Goal: Find specific page/section: Find specific page/section

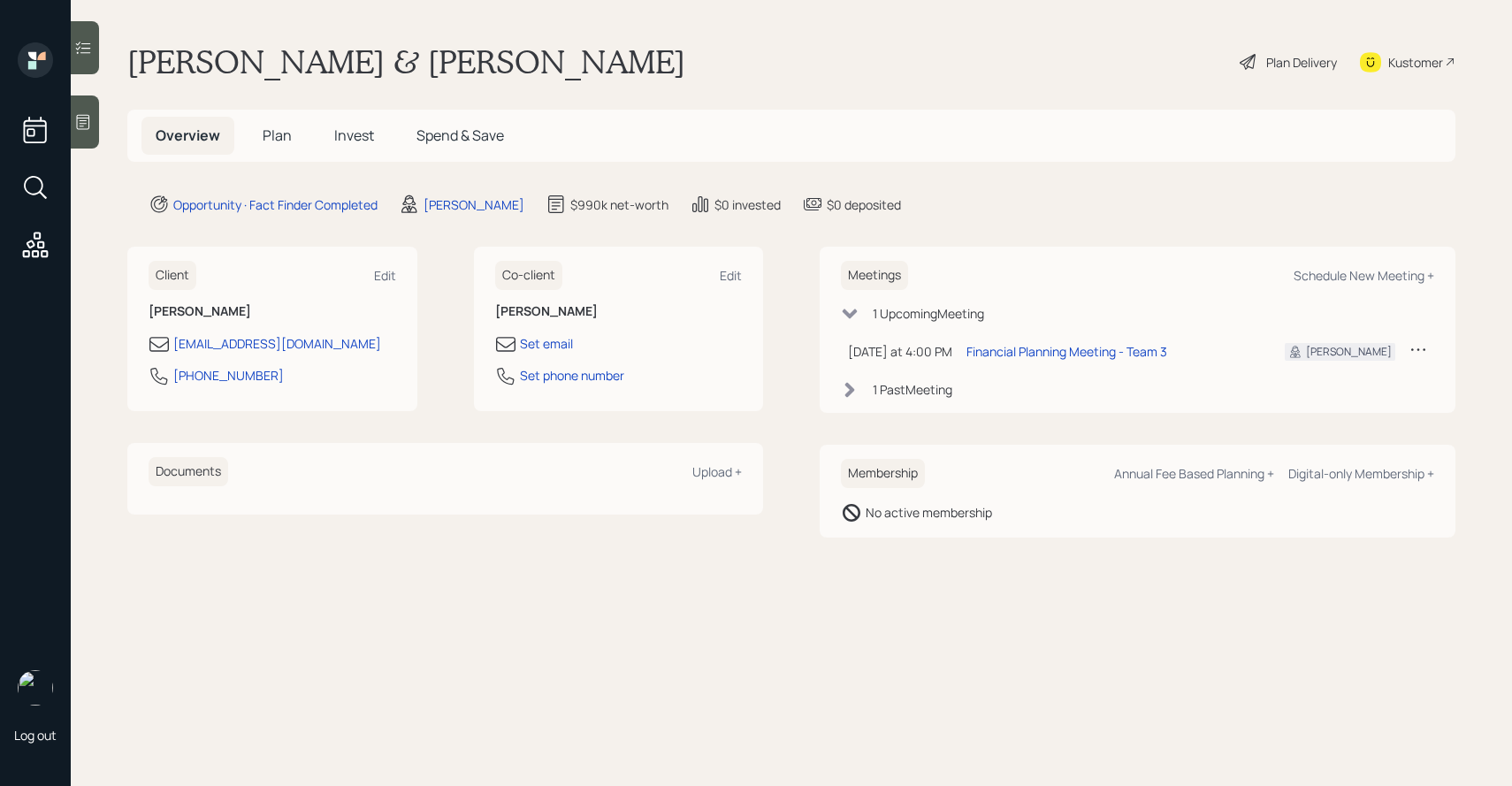
click at [343, 132] on span "Invest" at bounding box center [354, 135] width 39 height 20
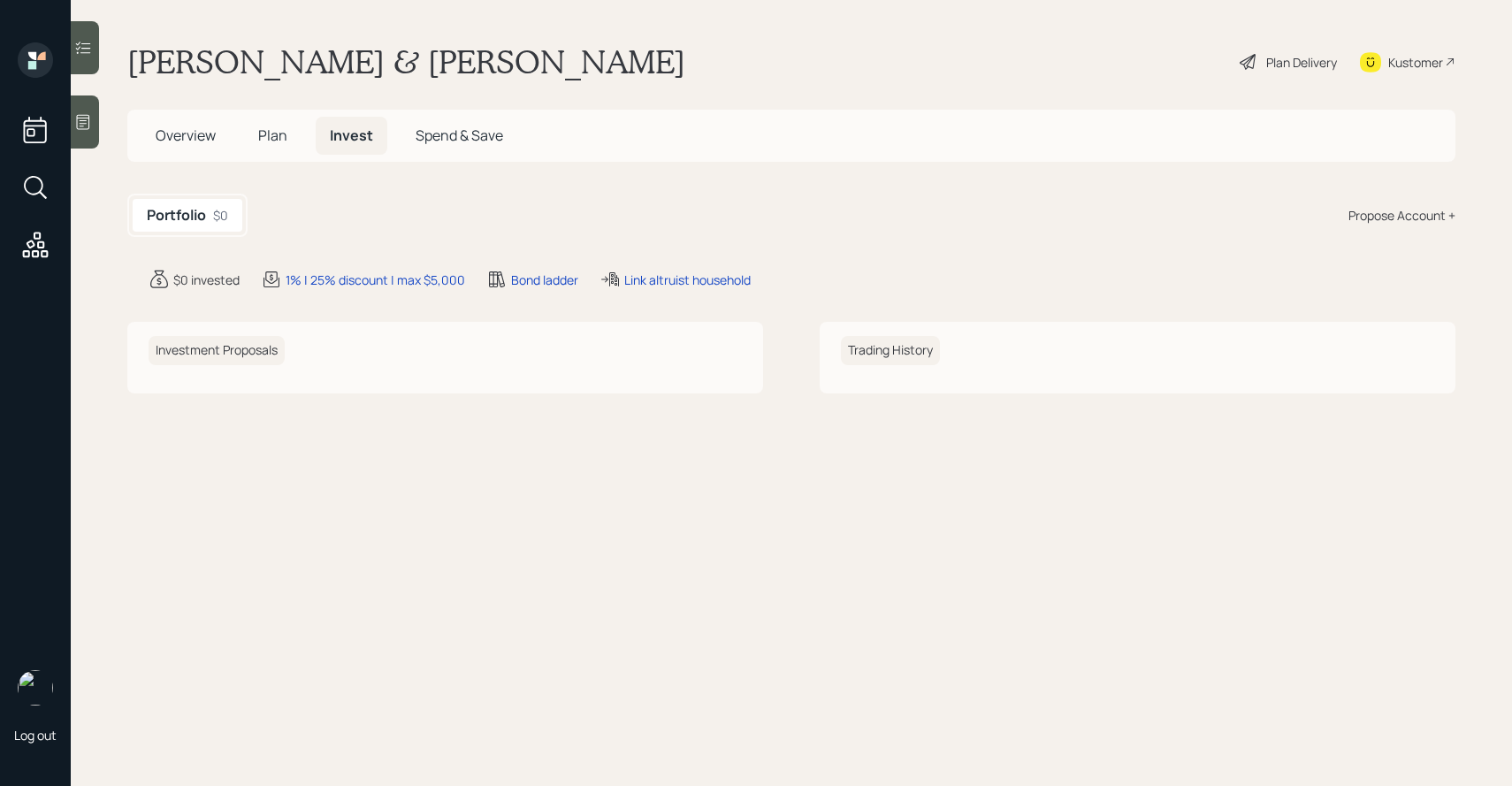
click at [275, 152] on h5 "Plan" at bounding box center [272, 135] width 57 height 39
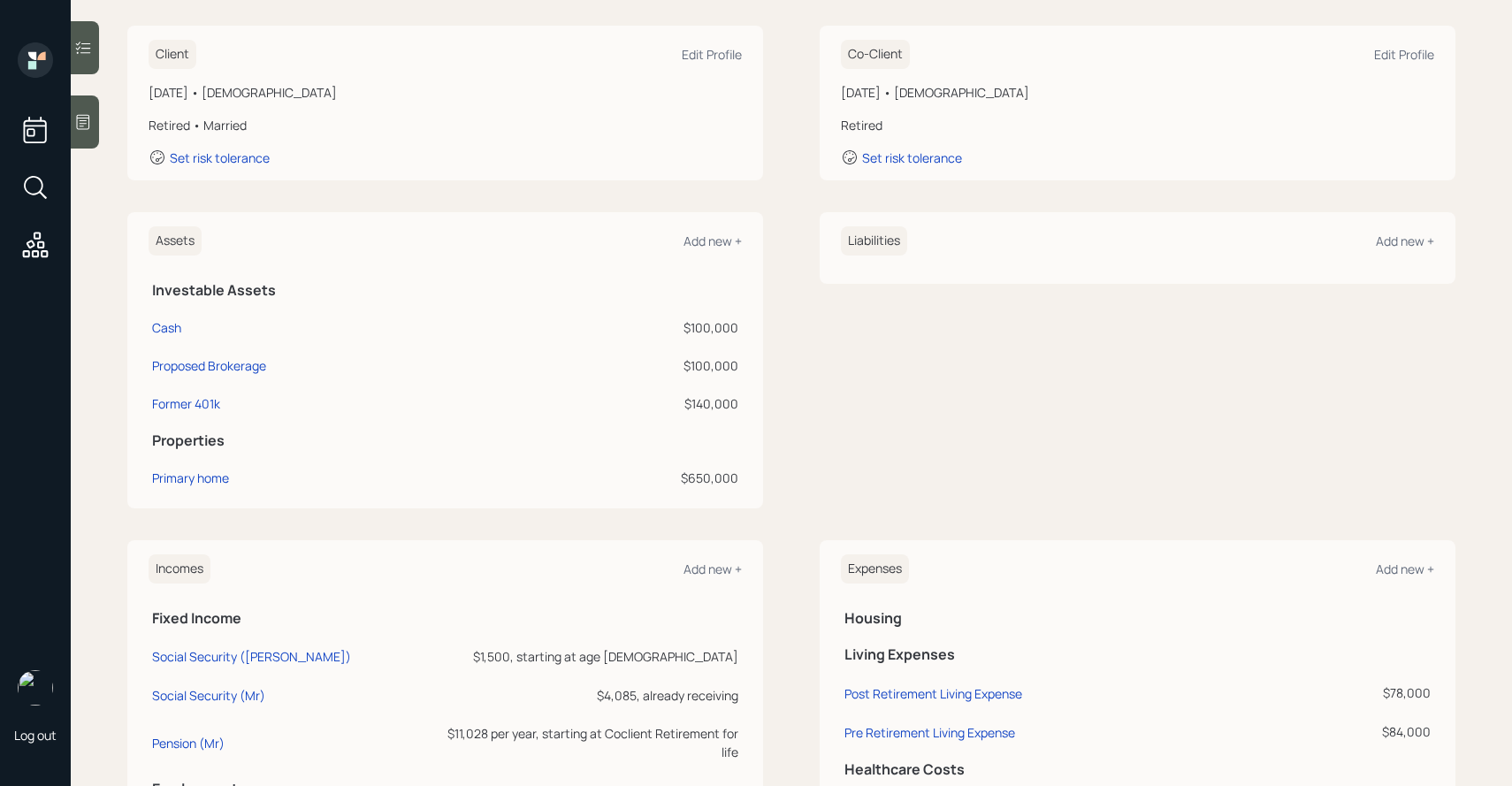
scroll to position [249, 0]
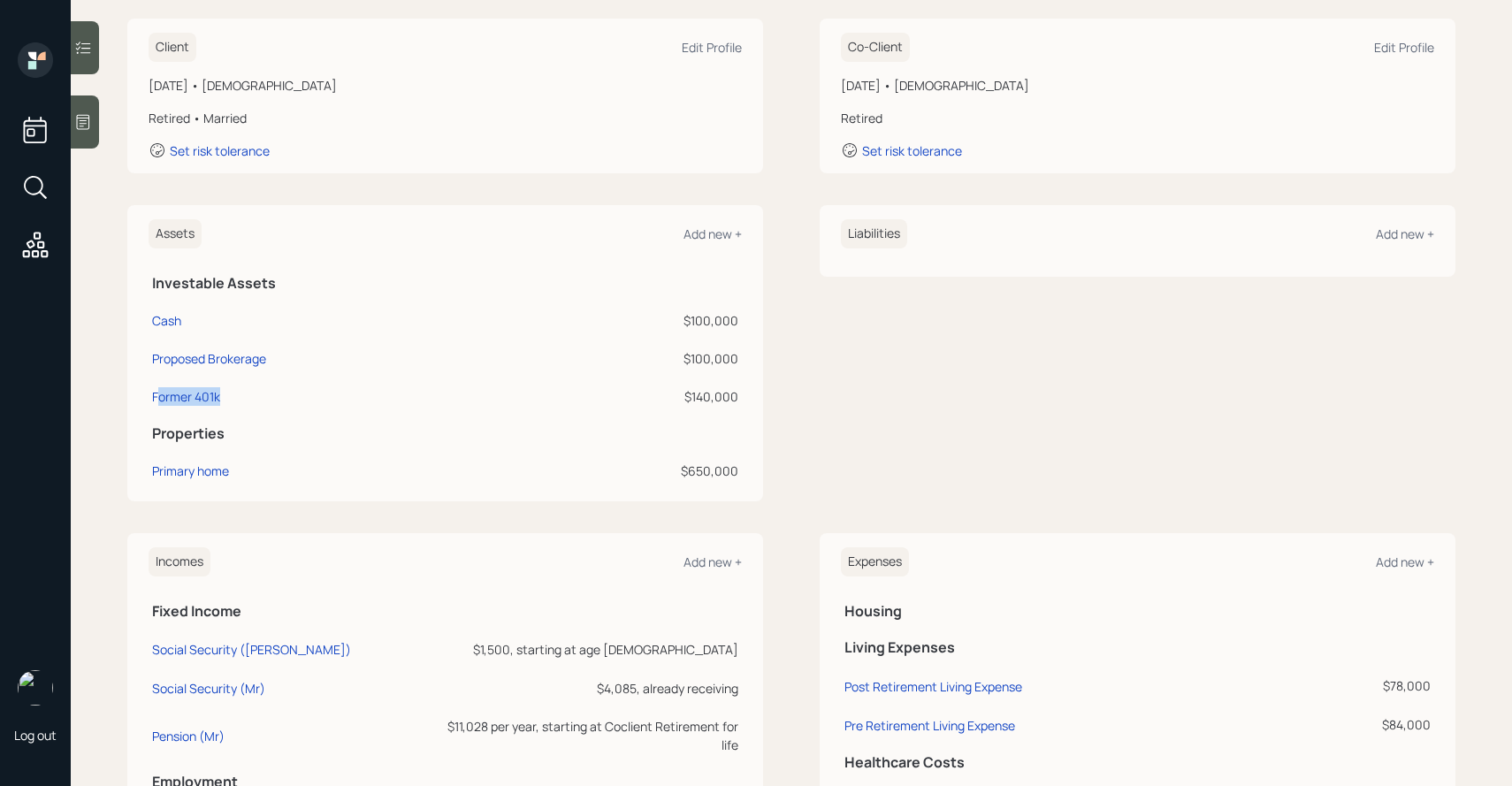
drag, startPoint x: 259, startPoint y: 404, endPoint x: 147, endPoint y: 404, distance: 112.0
click at [147, 404] on div "Assets Add new + Investable Assets Cash $100,000 Proposed Brokerage $100,000 Fo…" at bounding box center [445, 354] width 636 height 296
click at [273, 392] on div "Former 401k" at bounding box center [341, 396] width 380 height 19
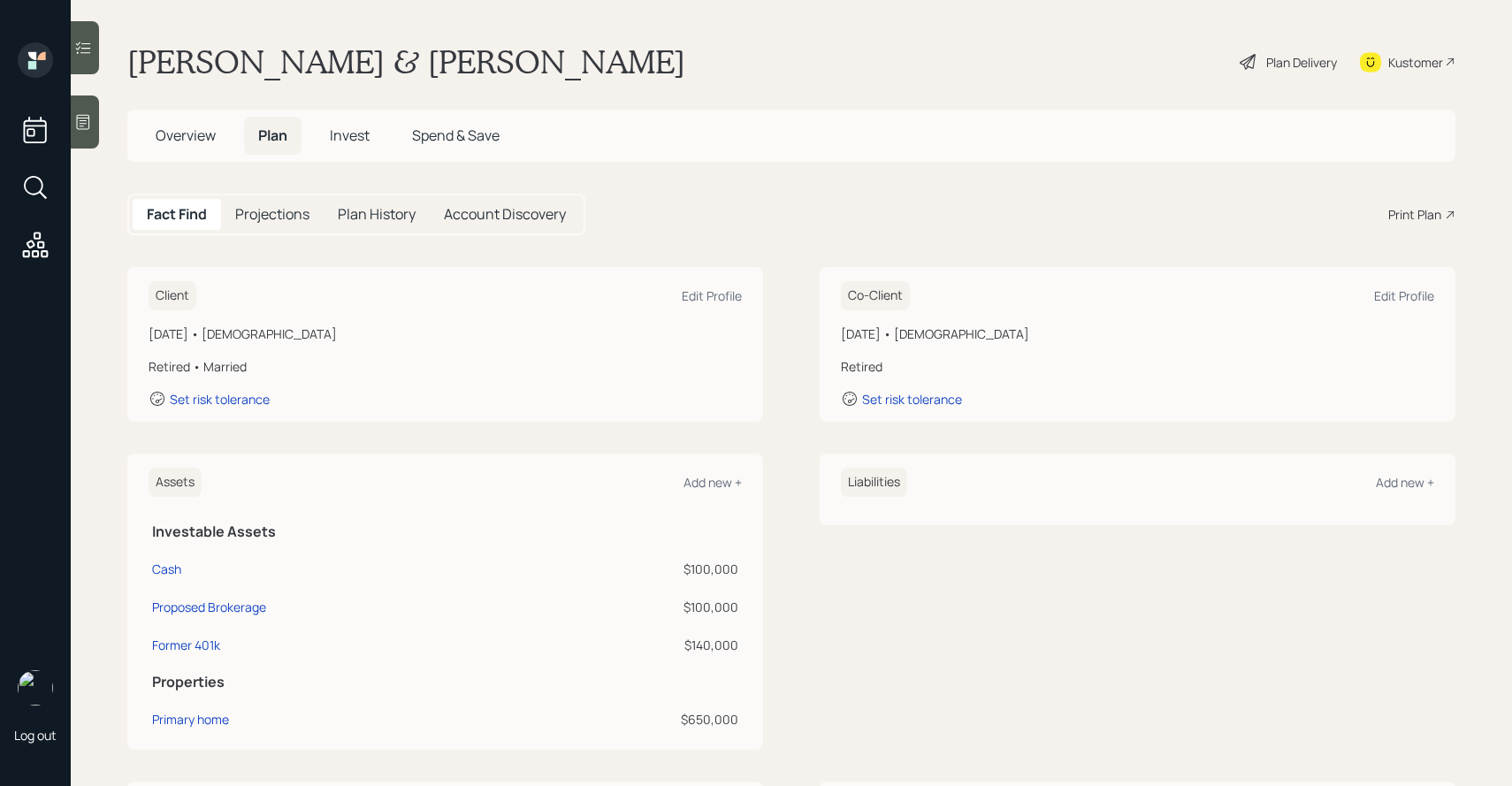
click at [362, 137] on span "Invest" at bounding box center [349, 135] width 39 height 20
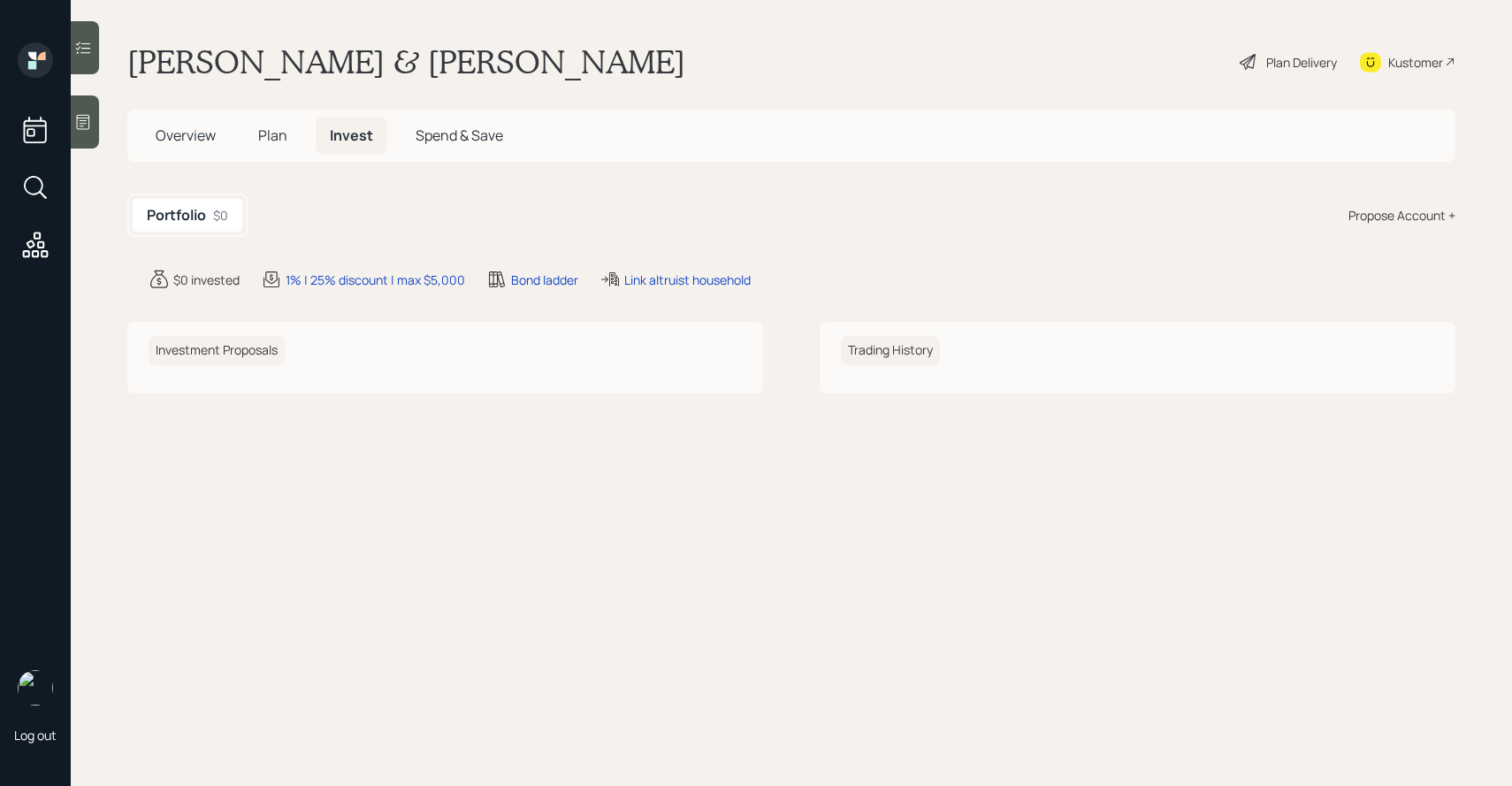
click at [275, 134] on span "Plan" at bounding box center [273, 135] width 30 height 20
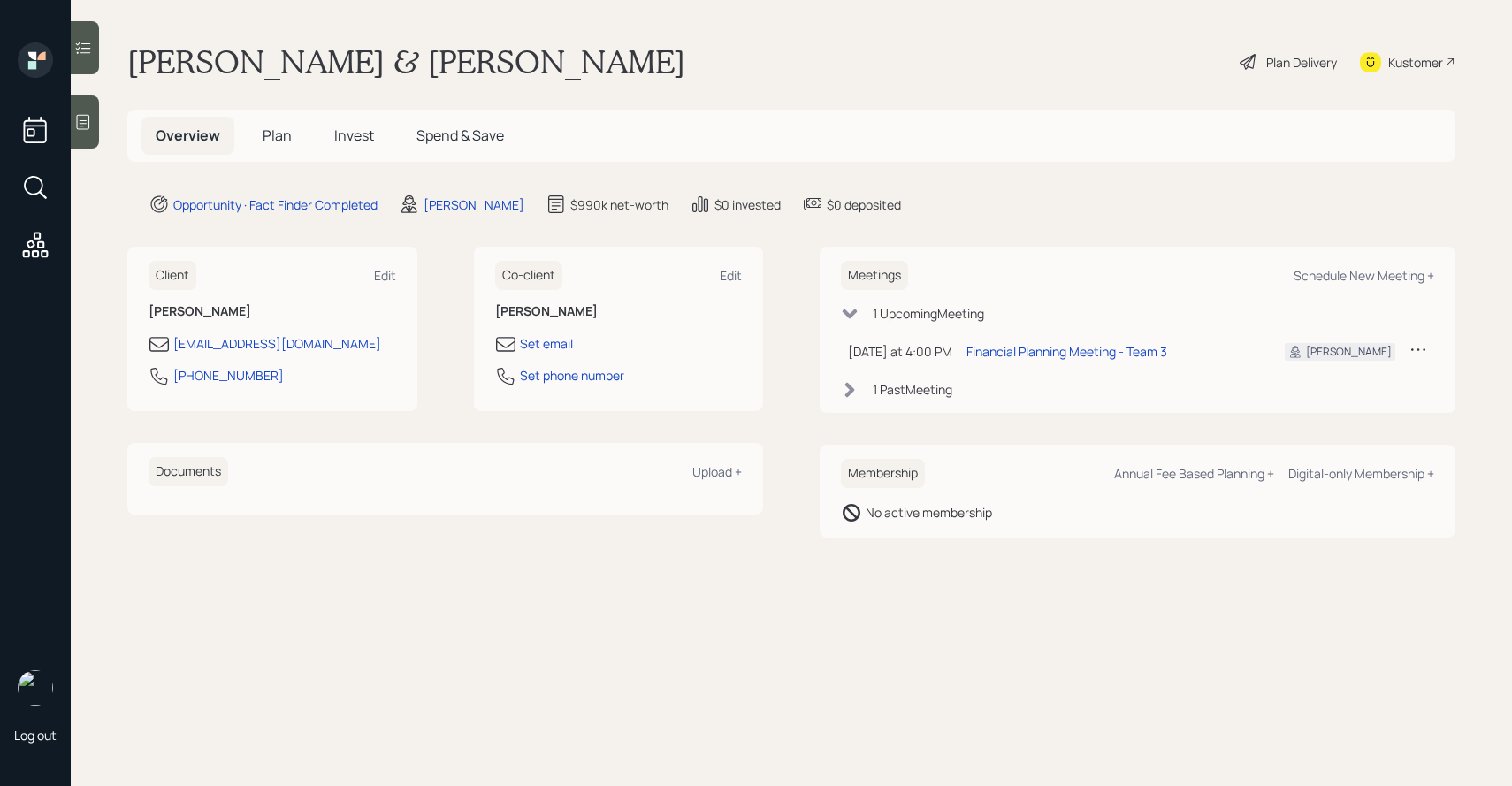
click at [1311, 70] on div "Plan Delivery" at bounding box center [1302, 62] width 71 height 19
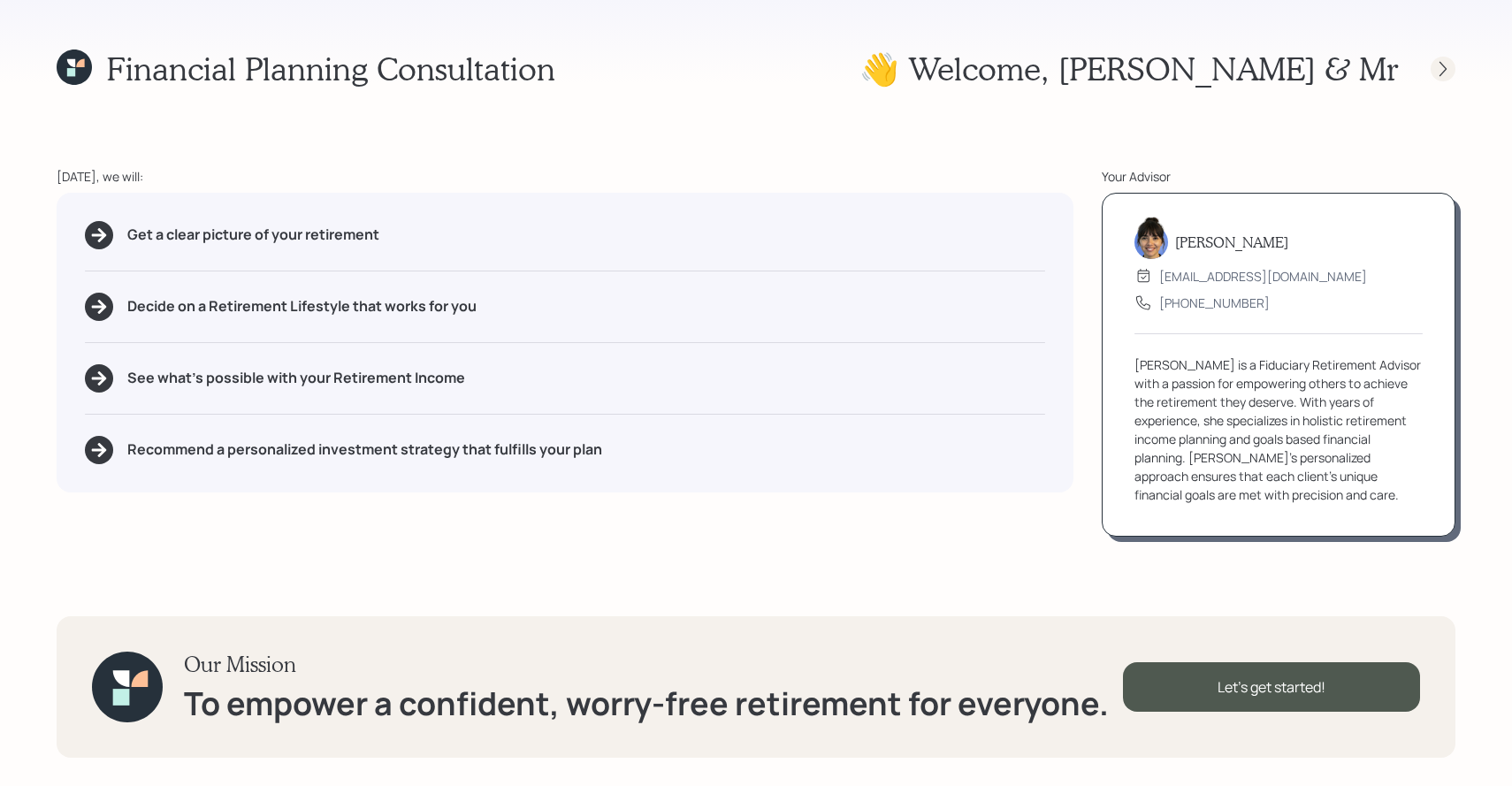
click at [1446, 63] on icon at bounding box center [1443, 69] width 18 height 18
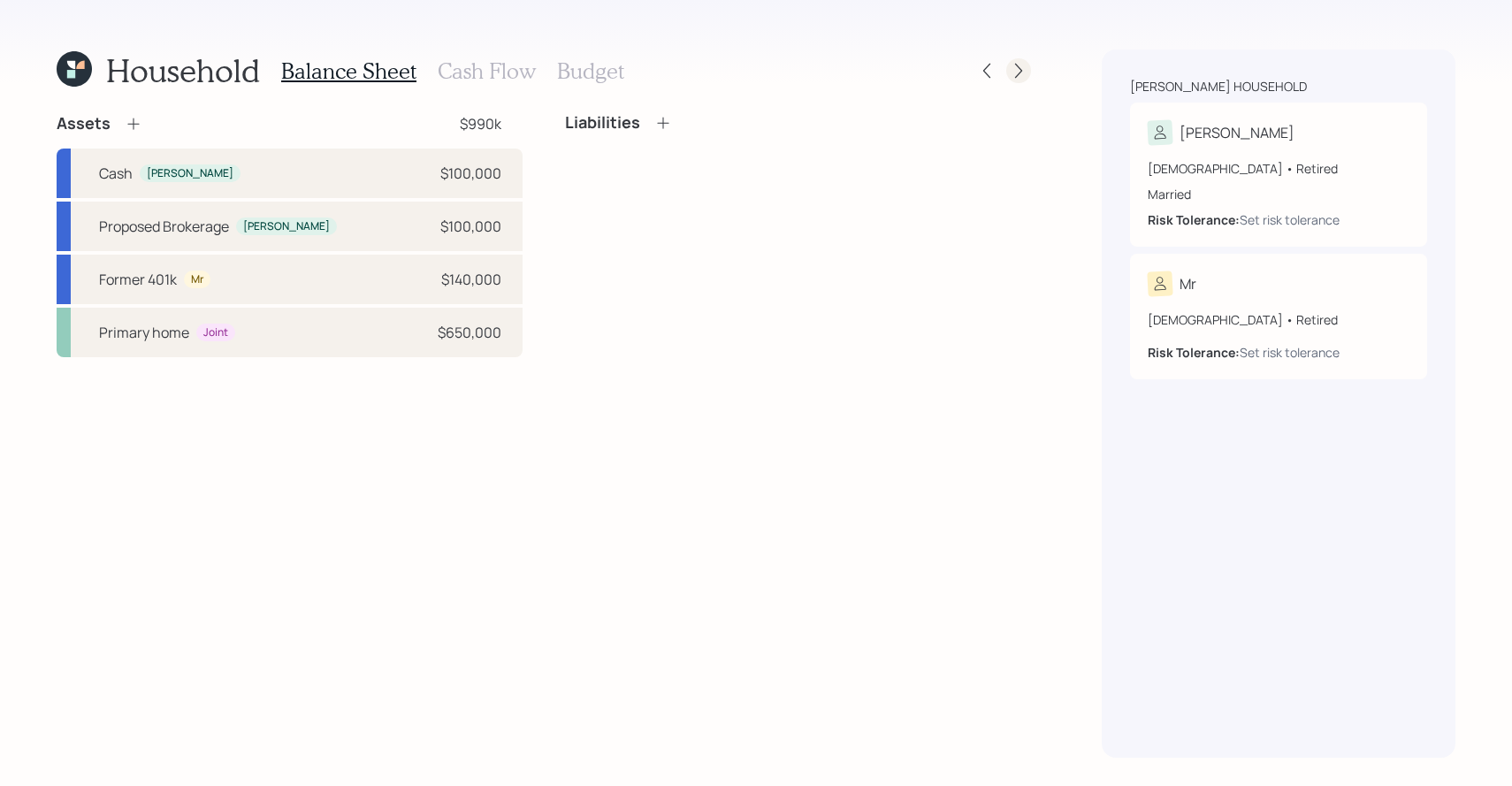
click at [1017, 78] on icon at bounding box center [1019, 71] width 18 height 18
